Goal: Navigation & Orientation: Find specific page/section

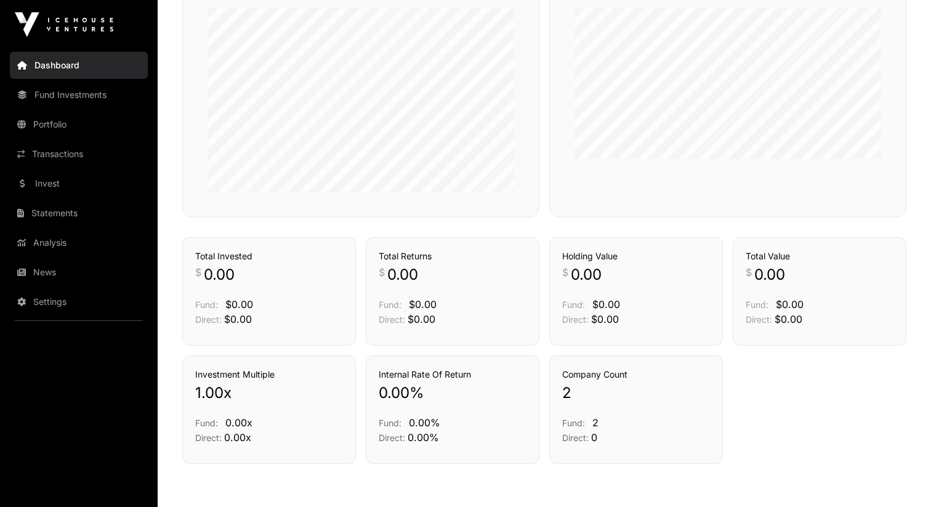
scroll to position [410, 0]
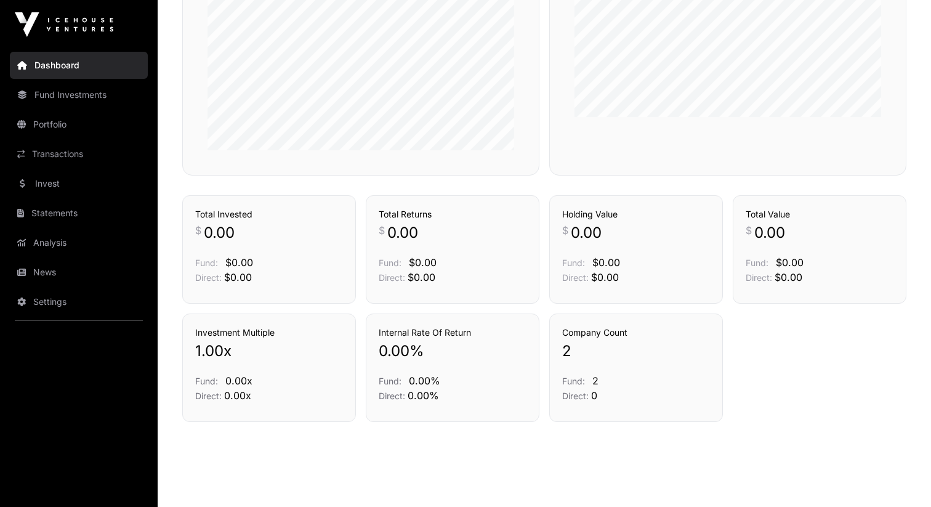
click at [55, 198] on nav "Dashboard Fund Investments Portfolio Transactions Invest Statements Analysis Ne…" at bounding box center [79, 273] width 158 height 448
click at [49, 187] on link "Invest" at bounding box center [79, 183] width 138 height 27
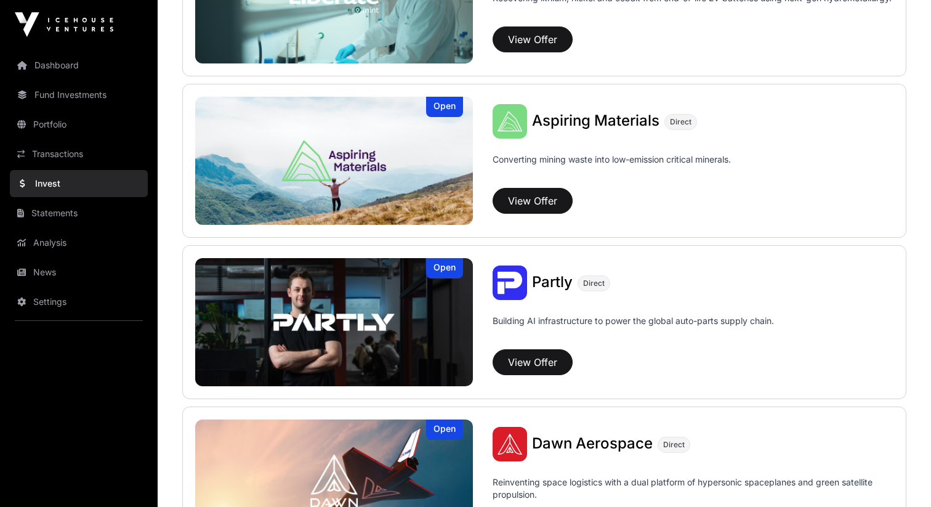
scroll to position [1194, 0]
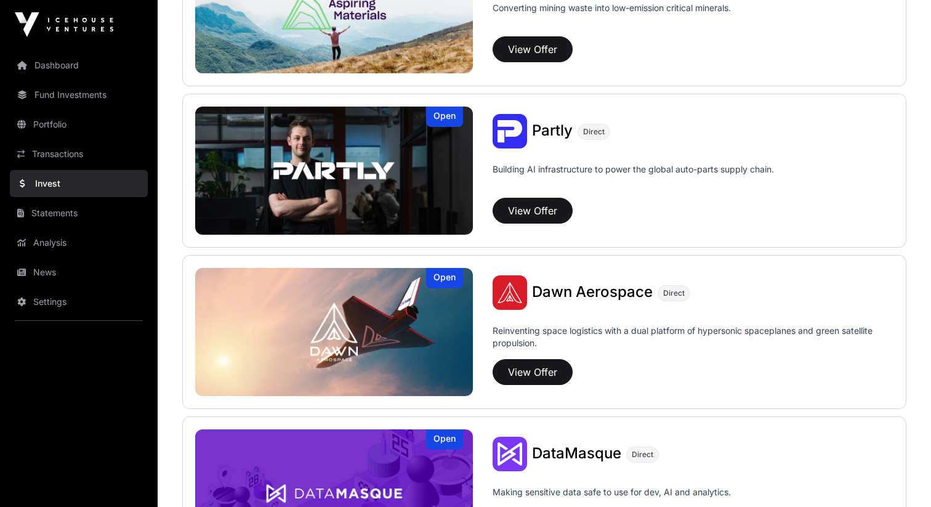
click at [615, 305] on div "[PERSON_NAME] Aerospace Direct" at bounding box center [693, 292] width 401 height 34
click at [542, 370] on button "View Offer" at bounding box center [533, 372] width 80 height 26
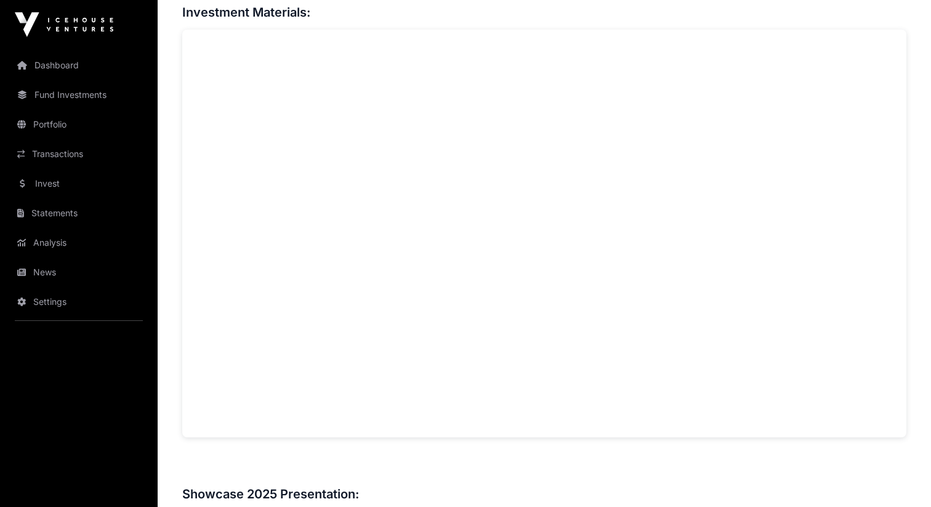
scroll to position [955, 0]
click at [108, 59] on link "Dashboard" at bounding box center [79, 65] width 138 height 27
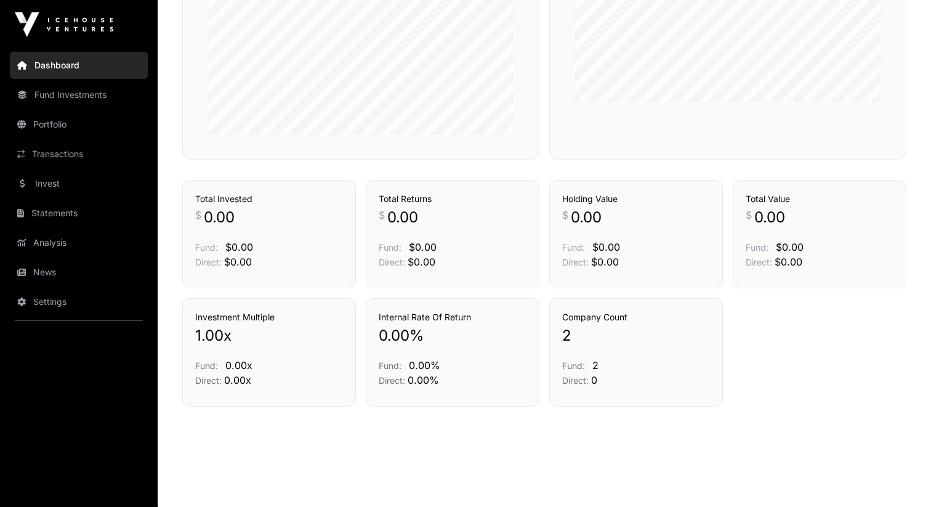
scroll to position [429, 0]
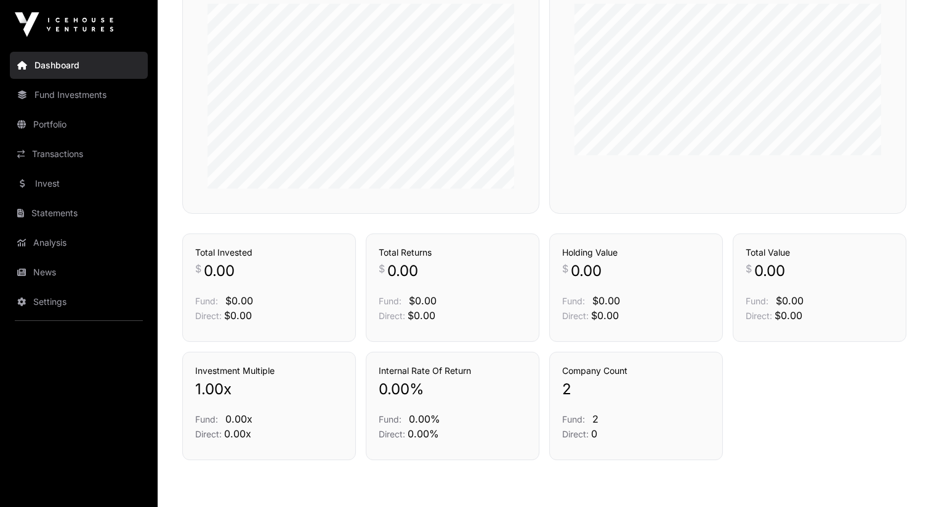
scroll to position [429, 0]
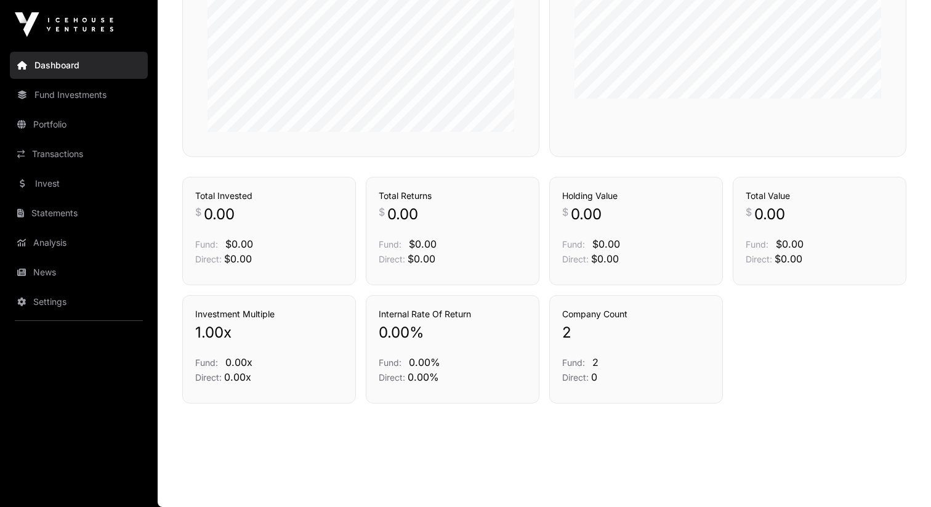
click at [71, 103] on link "Fund Investments" at bounding box center [79, 94] width 138 height 27
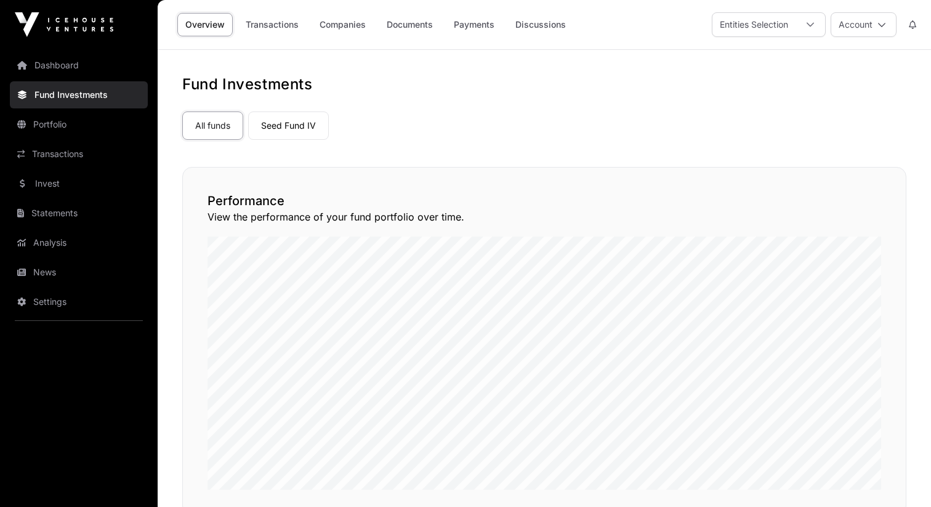
click at [86, 132] on link "Portfolio" at bounding box center [79, 124] width 138 height 27
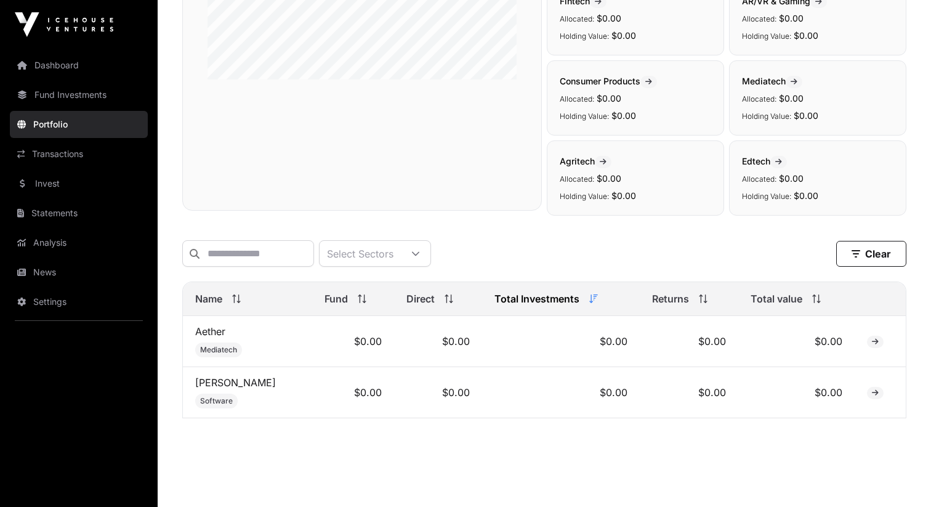
scroll to position [304, 0]
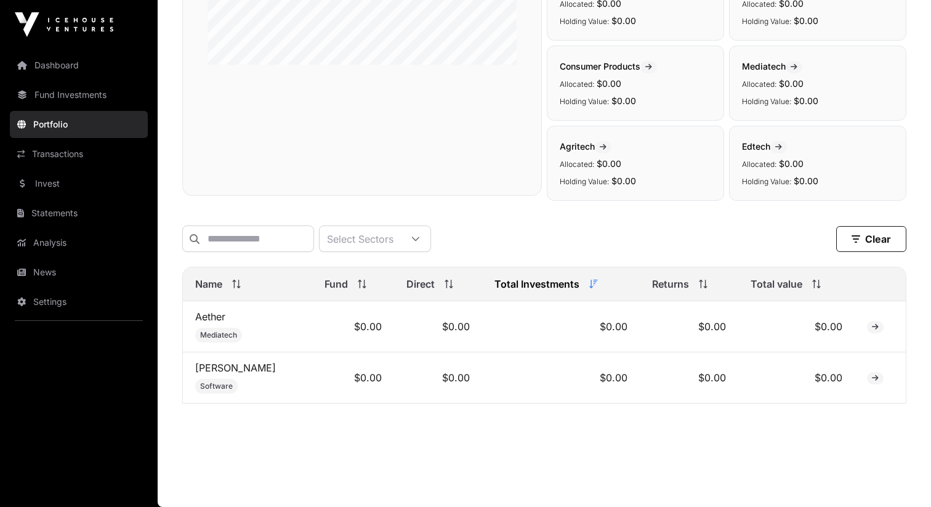
click at [75, 55] on link "Dashboard" at bounding box center [79, 65] width 138 height 27
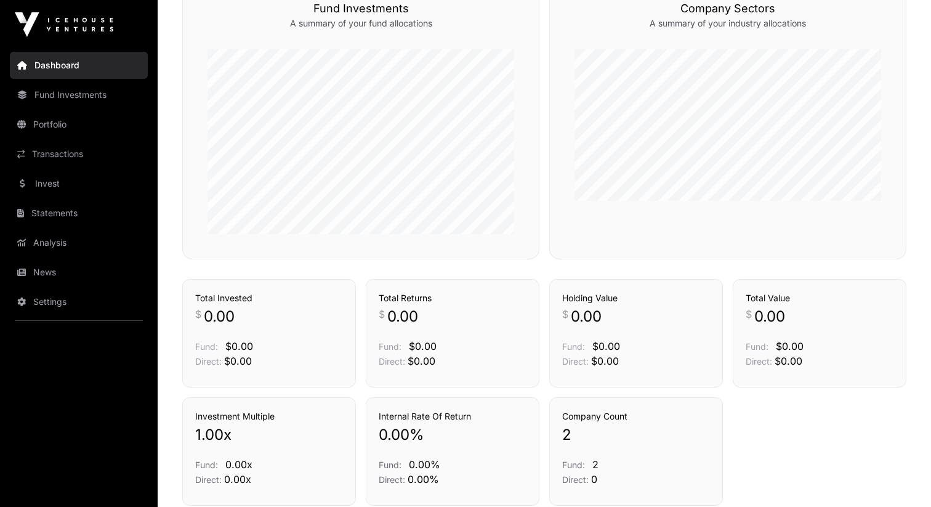
scroll to position [429, 0]
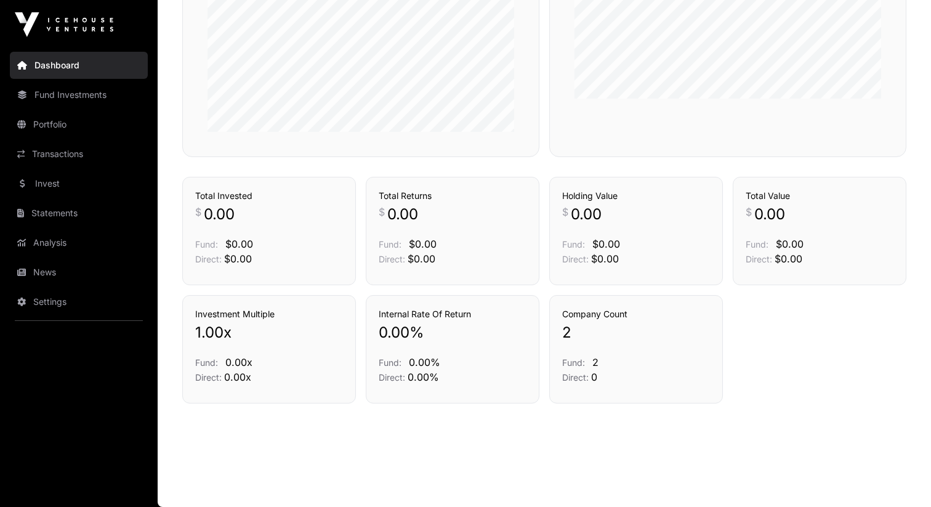
click at [96, 153] on link "Transactions" at bounding box center [79, 153] width 138 height 27
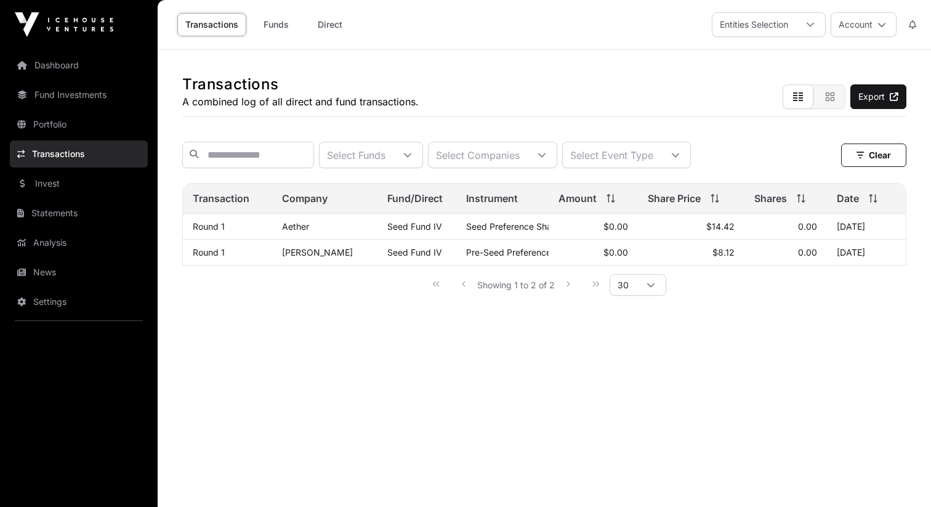
click at [94, 220] on link "Statements" at bounding box center [79, 213] width 138 height 27
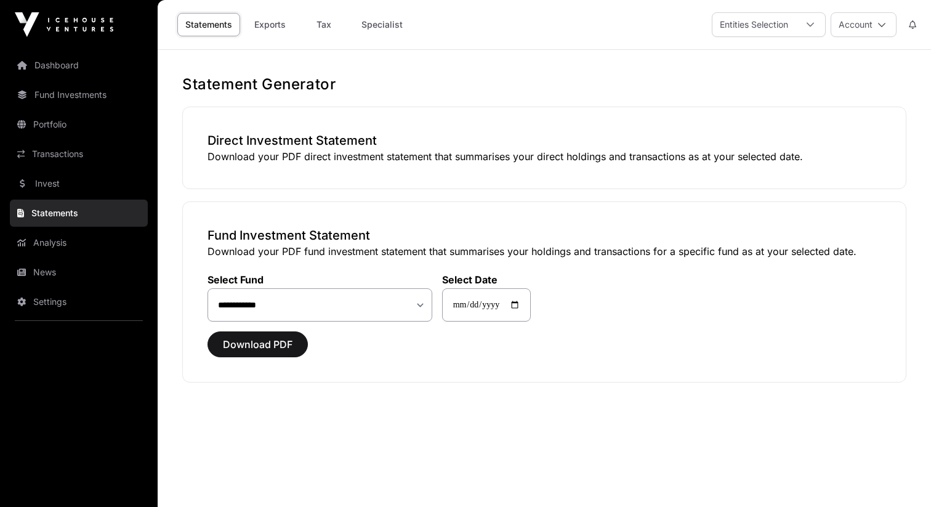
click at [83, 181] on link "Invest" at bounding box center [79, 183] width 138 height 27
click at [66, 92] on link "Fund Investments" at bounding box center [79, 94] width 138 height 27
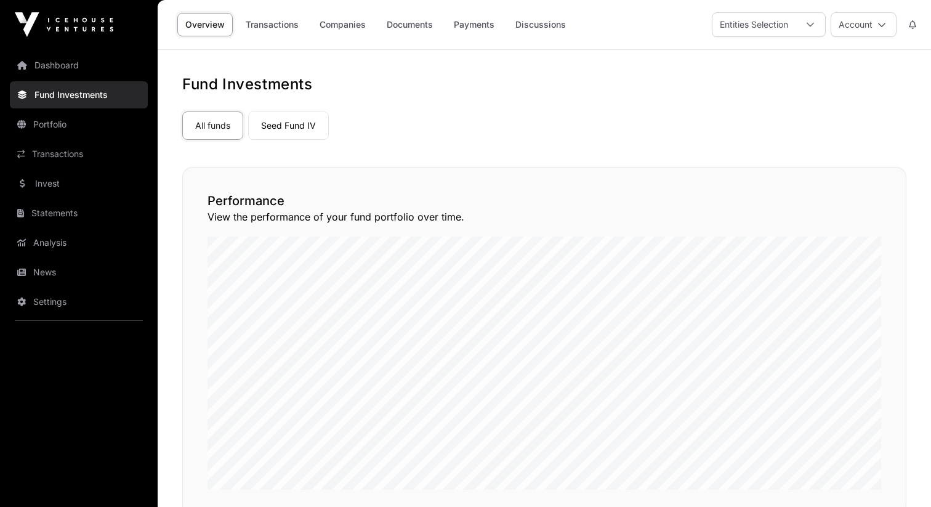
click at [445, 38] on div "Overview Transactions Companies Documents Payments Discussions" at bounding box center [373, 25] width 416 height 38
click at [469, 22] on link "Payments" at bounding box center [474, 24] width 57 height 23
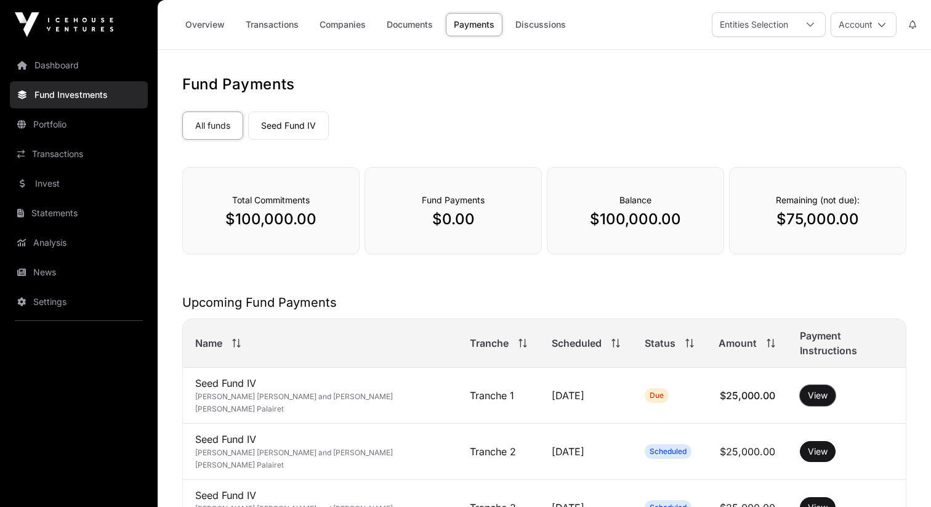
click at [800, 385] on button "View" at bounding box center [818, 395] width 36 height 21
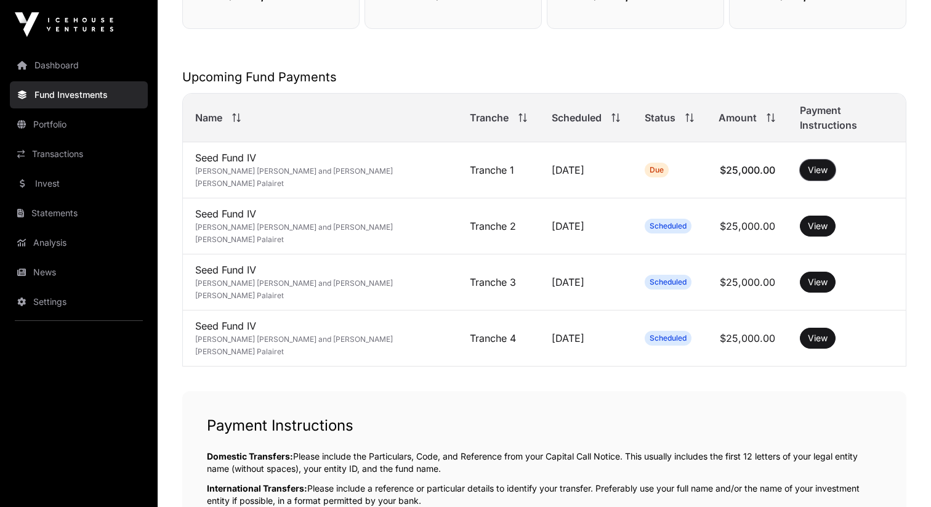
scroll to position [86, 0]
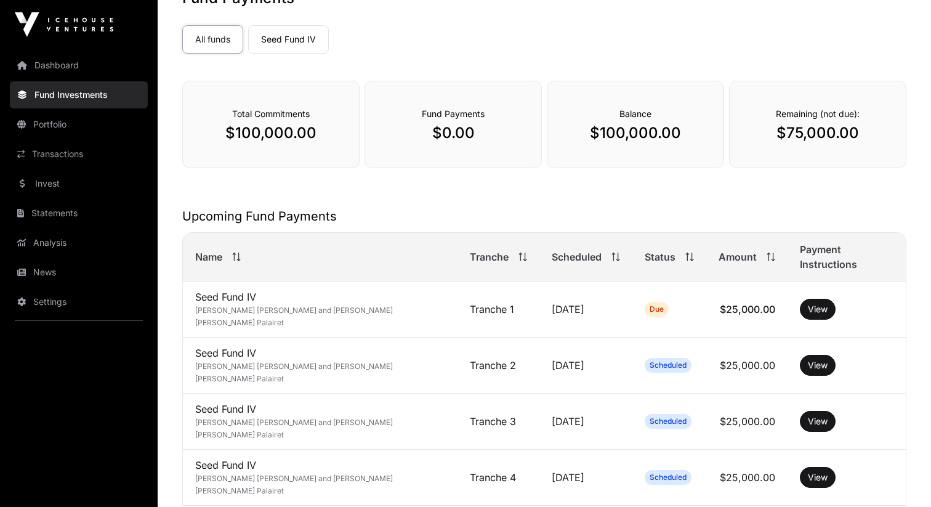
click at [60, 60] on link "Dashboard" at bounding box center [79, 65] width 138 height 27
